Goal: Information Seeking & Learning: Understand process/instructions

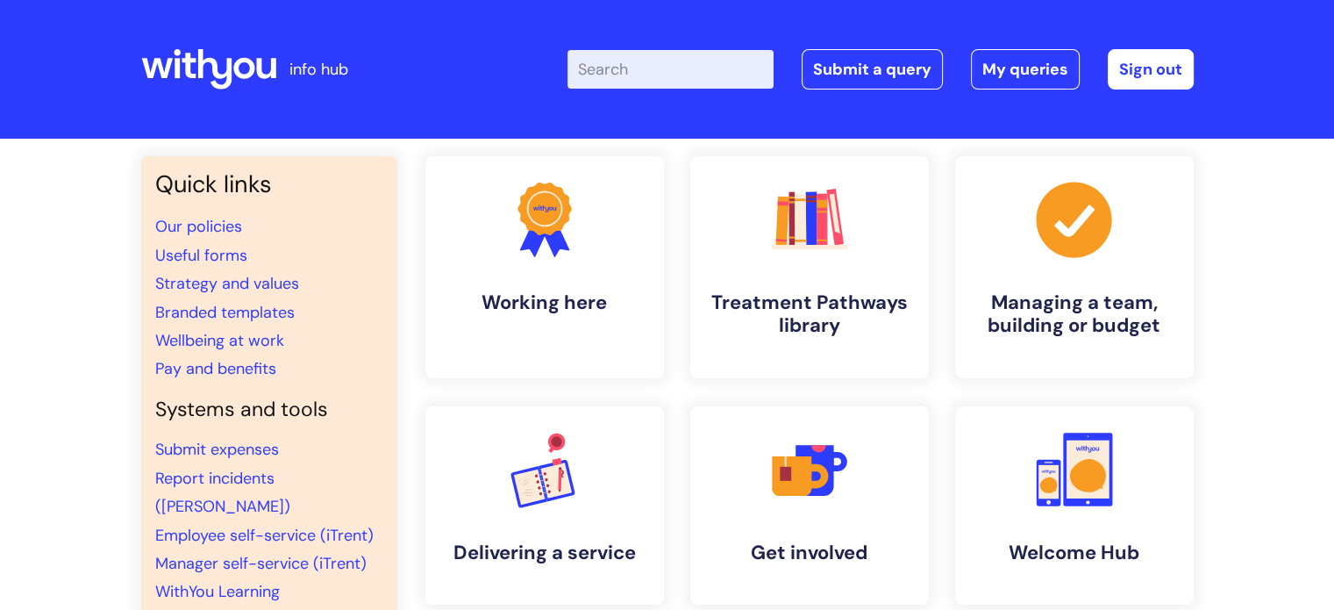
click at [651, 66] on input "Enter your search term here..." at bounding box center [671, 69] width 206 height 39
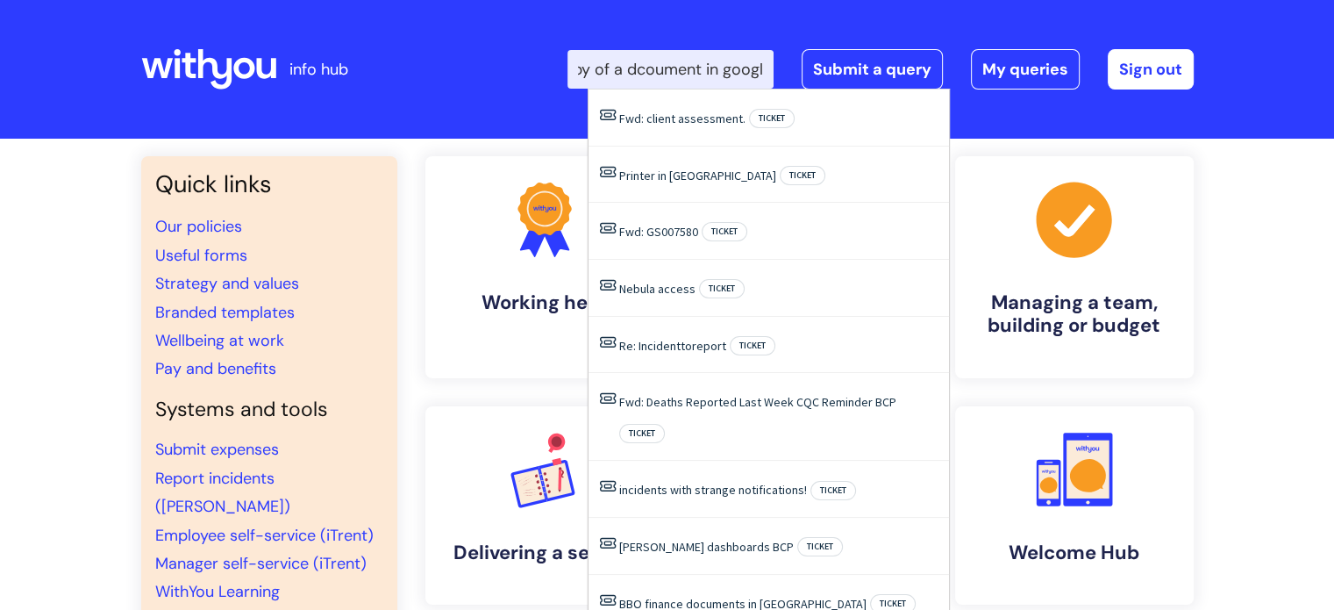
scroll to position [0, 161]
type input "how to make a copy of a dcoument in google"
click button "Search" at bounding box center [0, 0] width 0 height 0
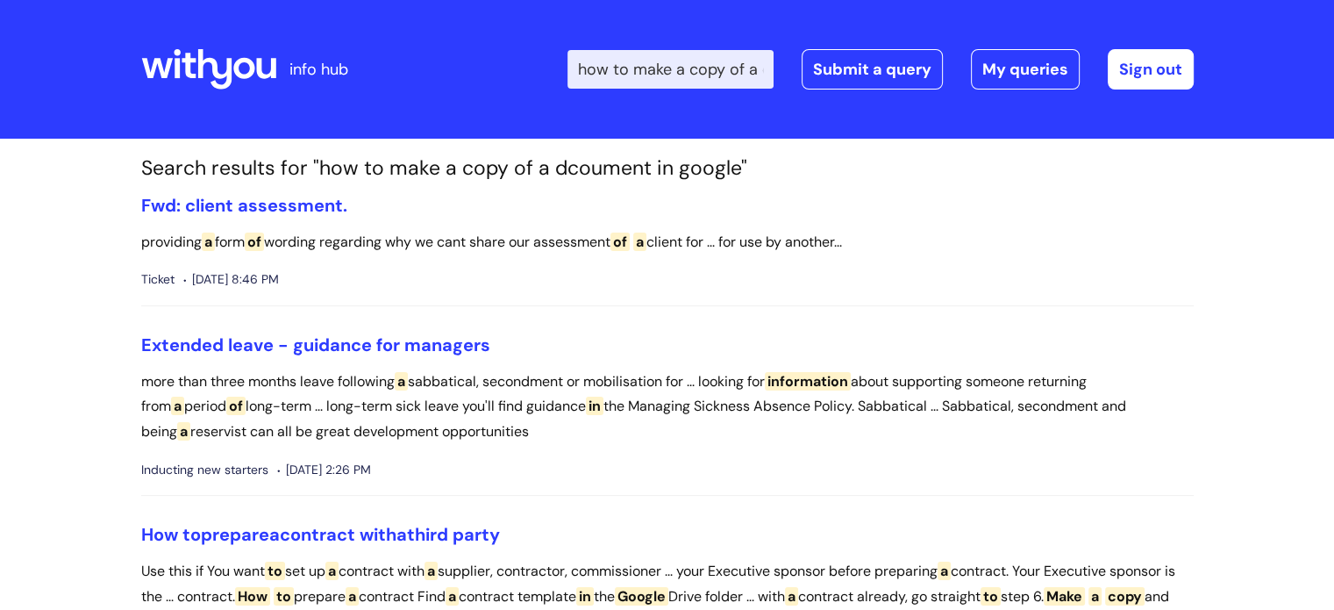
click at [772, 68] on input "how to make a copy of a dcoument in google" at bounding box center [671, 69] width 206 height 39
click at [762, 74] on input "how to make a copy of a dcoument in google" at bounding box center [671, 69] width 206 height 39
type input "e"
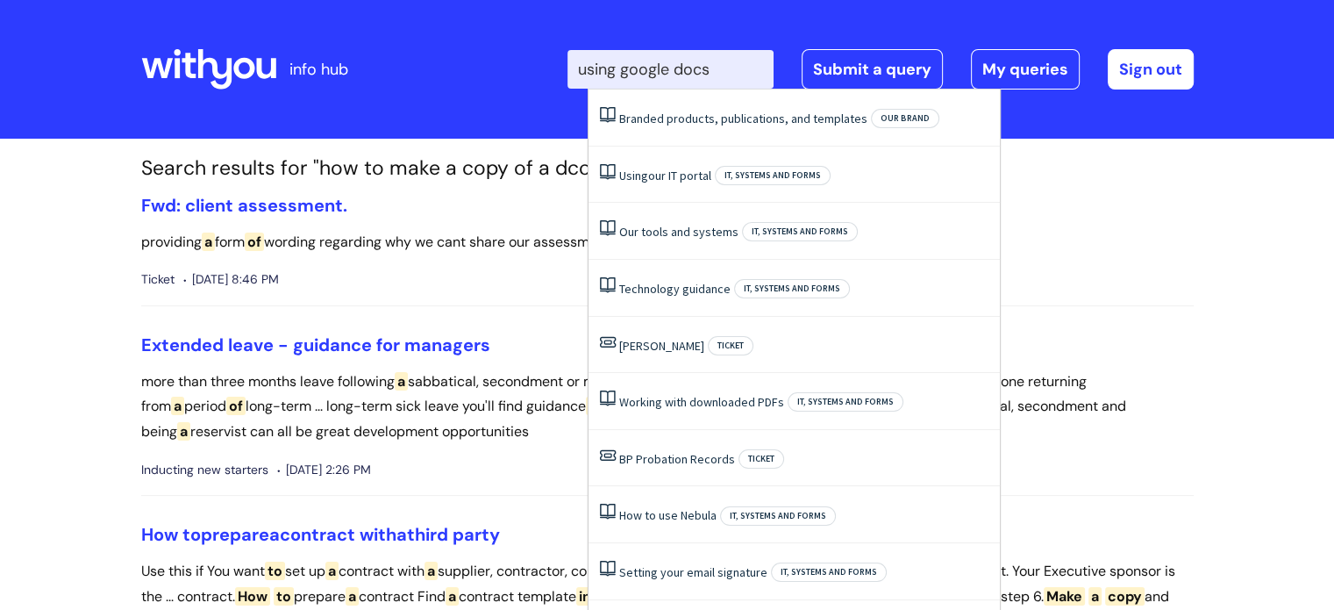
type input "using google docs"
click button "Search" at bounding box center [0, 0] width 0 height 0
